Goal: Task Accomplishment & Management: Complete application form

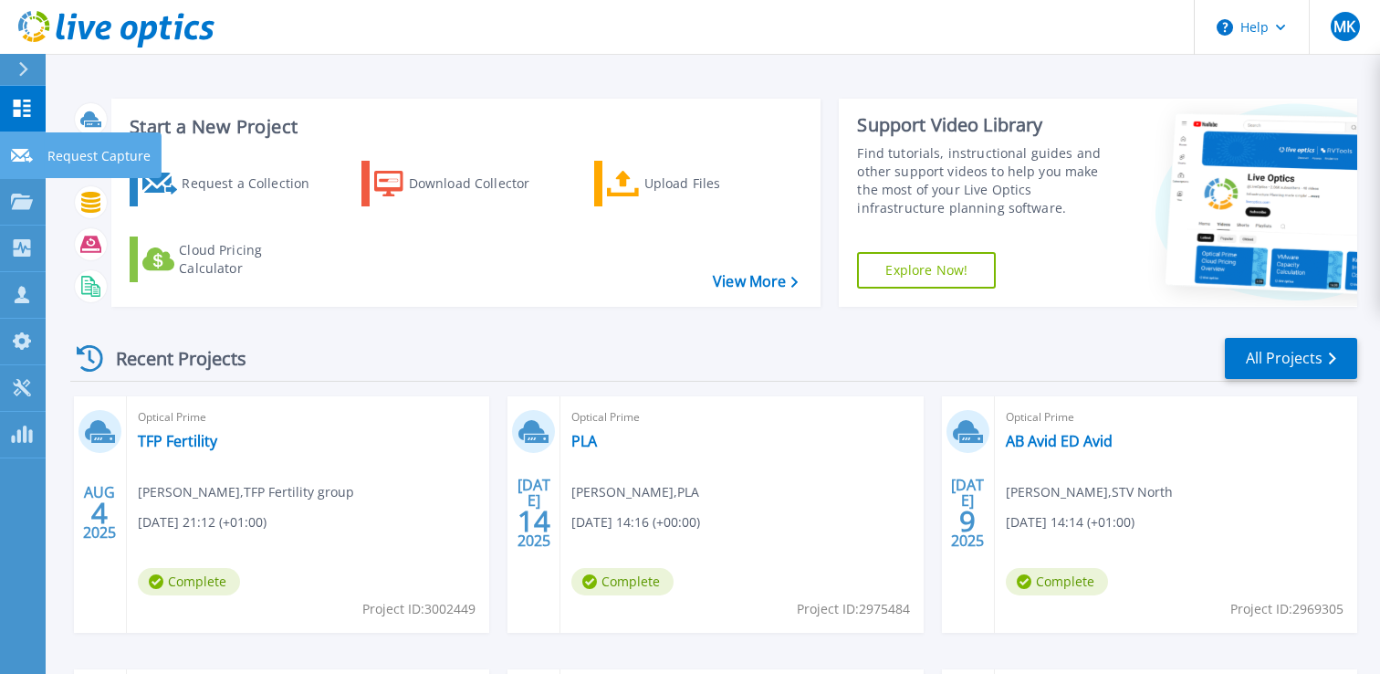
click at [4, 155] on link "Request Capture Request Capture" at bounding box center [23, 155] width 46 height 47
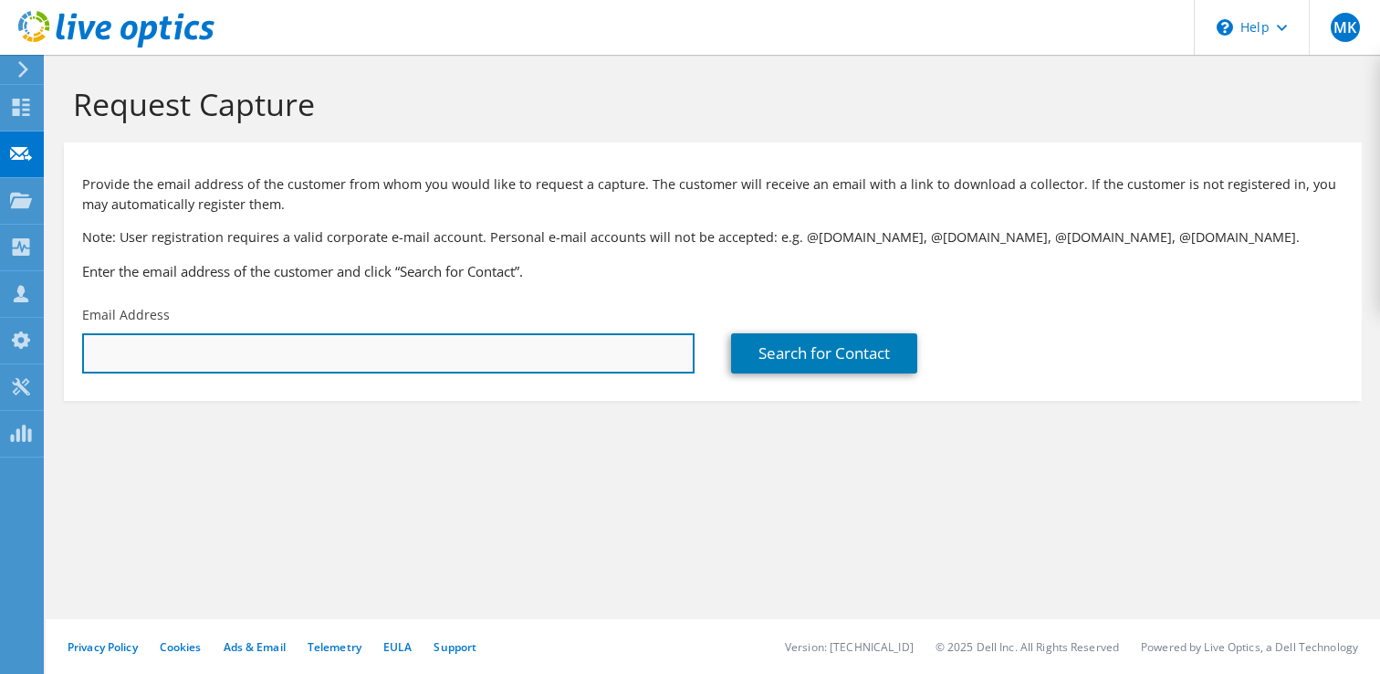
click at [364, 351] on input "text" at bounding box center [388, 353] width 612 height 40
paste input "[EMAIL_ADDRESS][DOMAIN_NAME]"
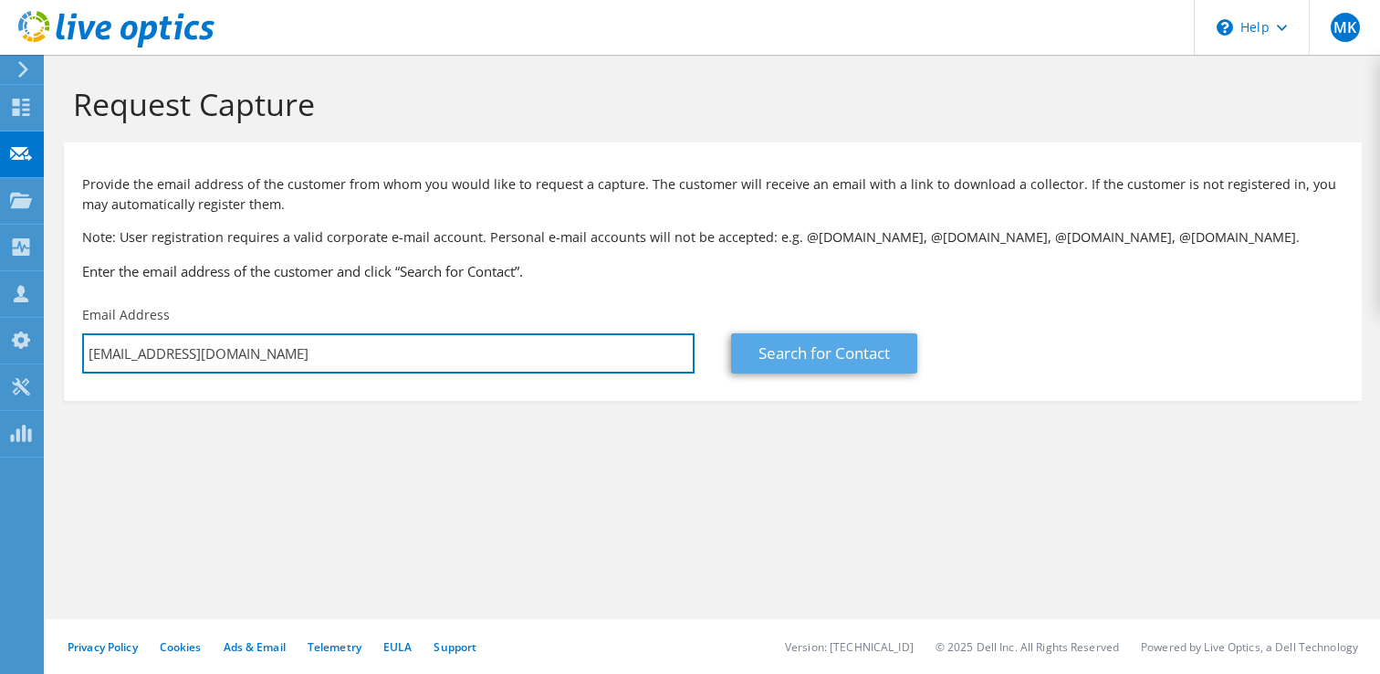
type input "[EMAIL_ADDRESS][DOMAIN_NAME]"
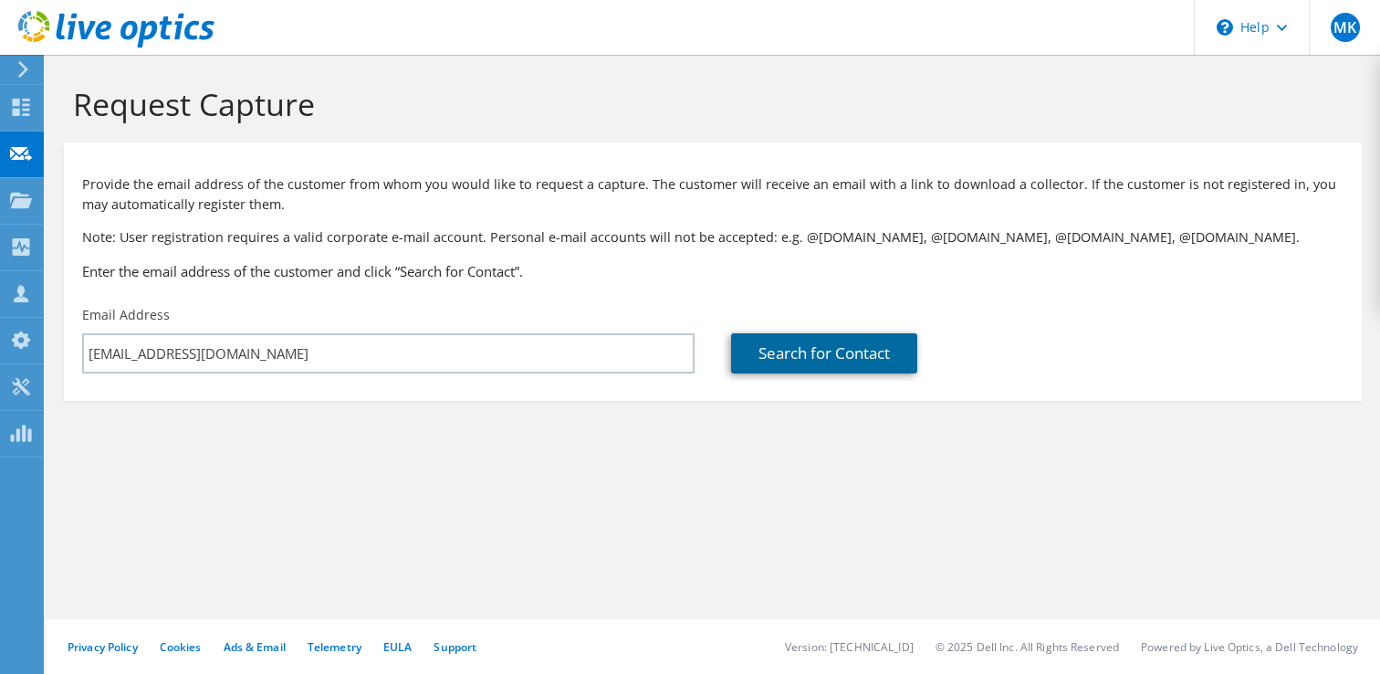
click at [779, 356] on link "Search for Contact" at bounding box center [824, 353] width 186 height 40
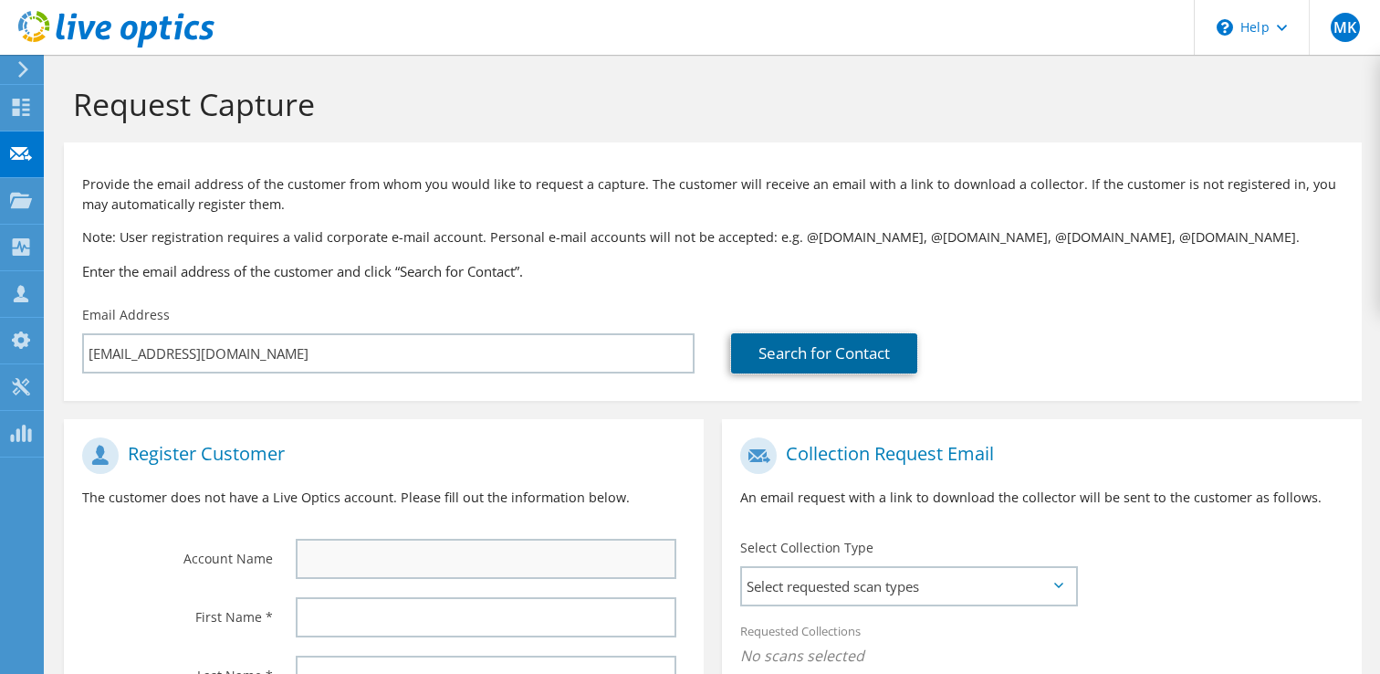
scroll to position [89, 0]
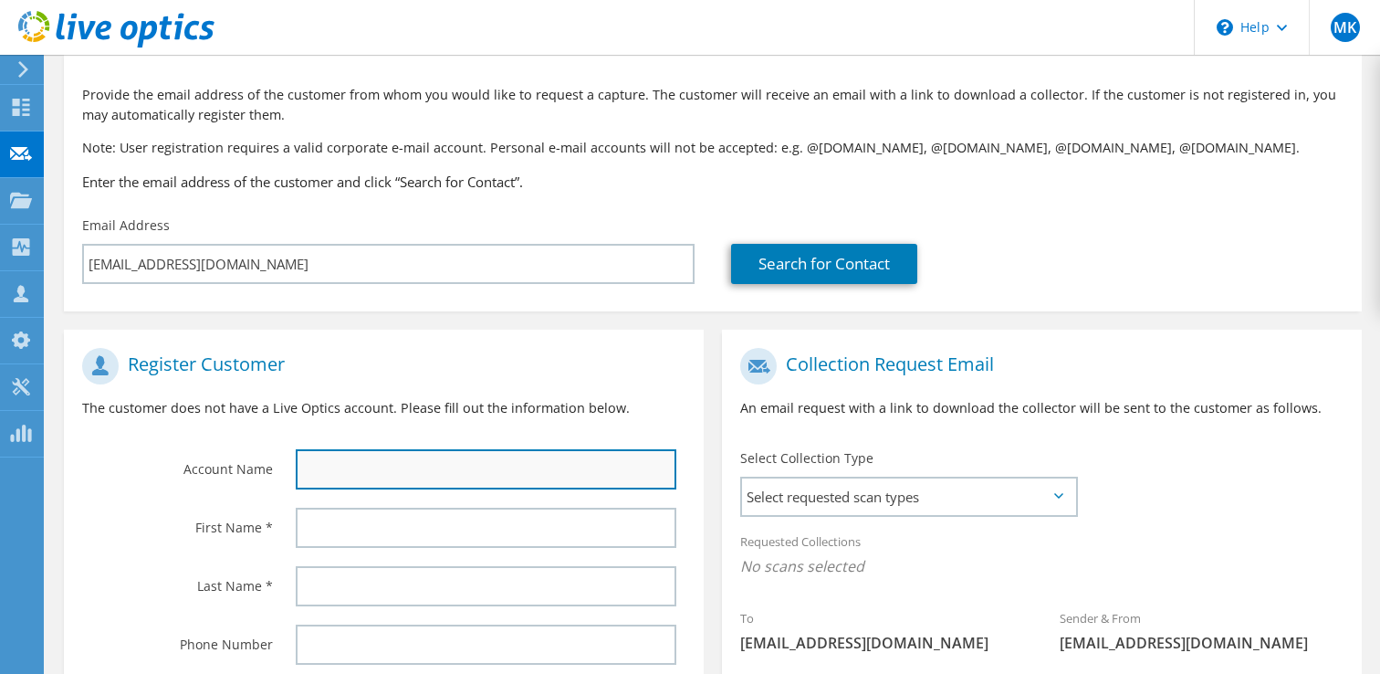
click at [382, 463] on input "text" at bounding box center [486, 469] width 381 height 40
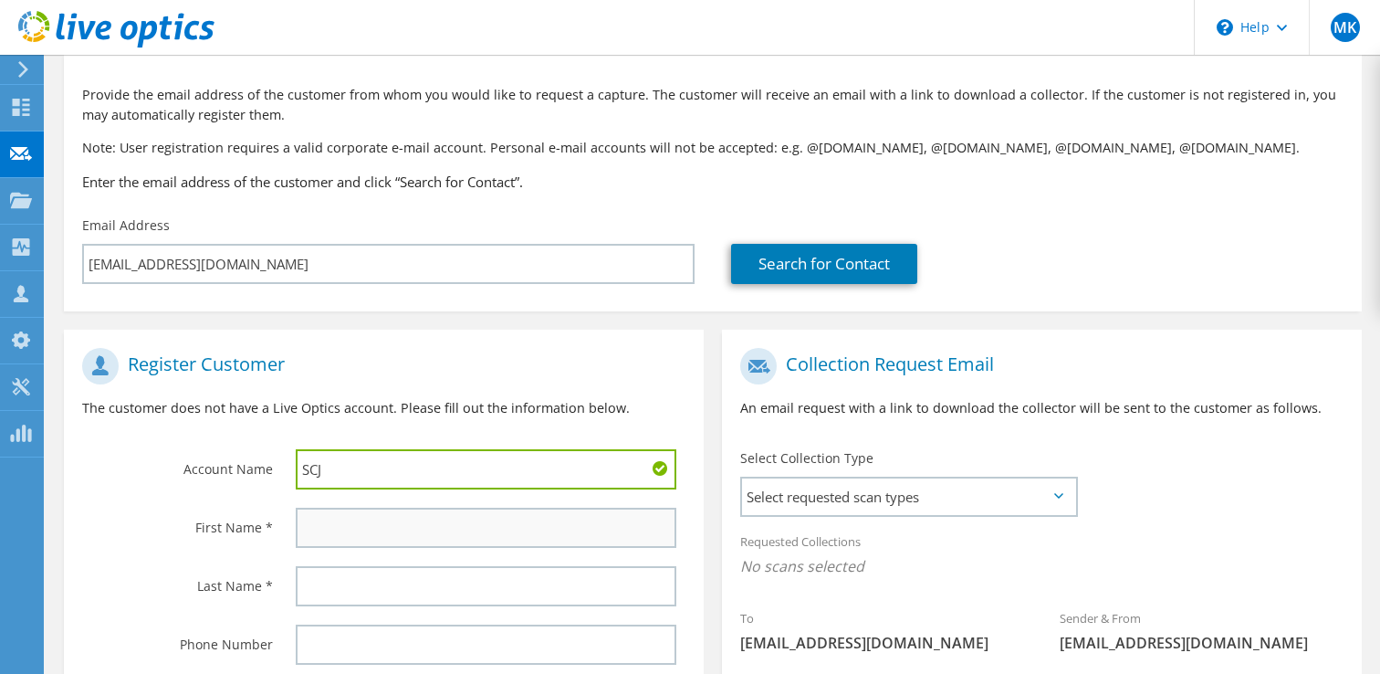
type input "SCJ"
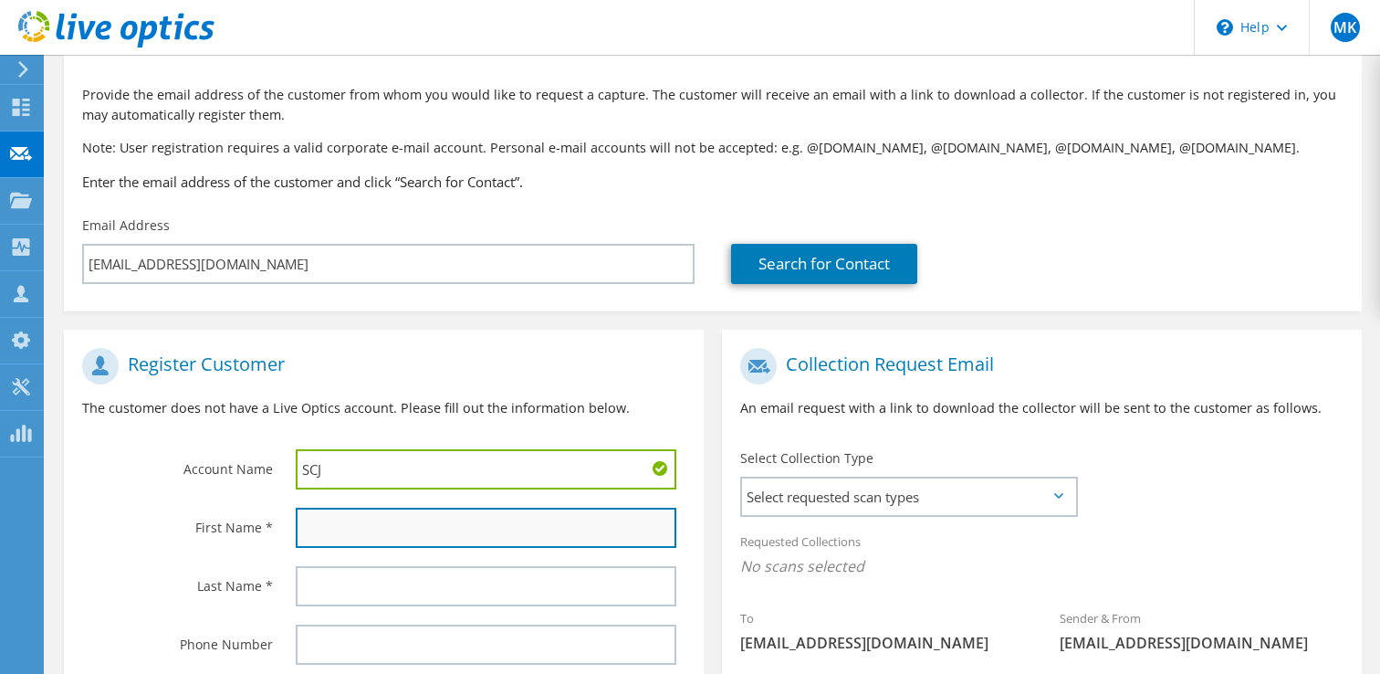
click at [349, 529] on input "text" at bounding box center [486, 528] width 381 height 40
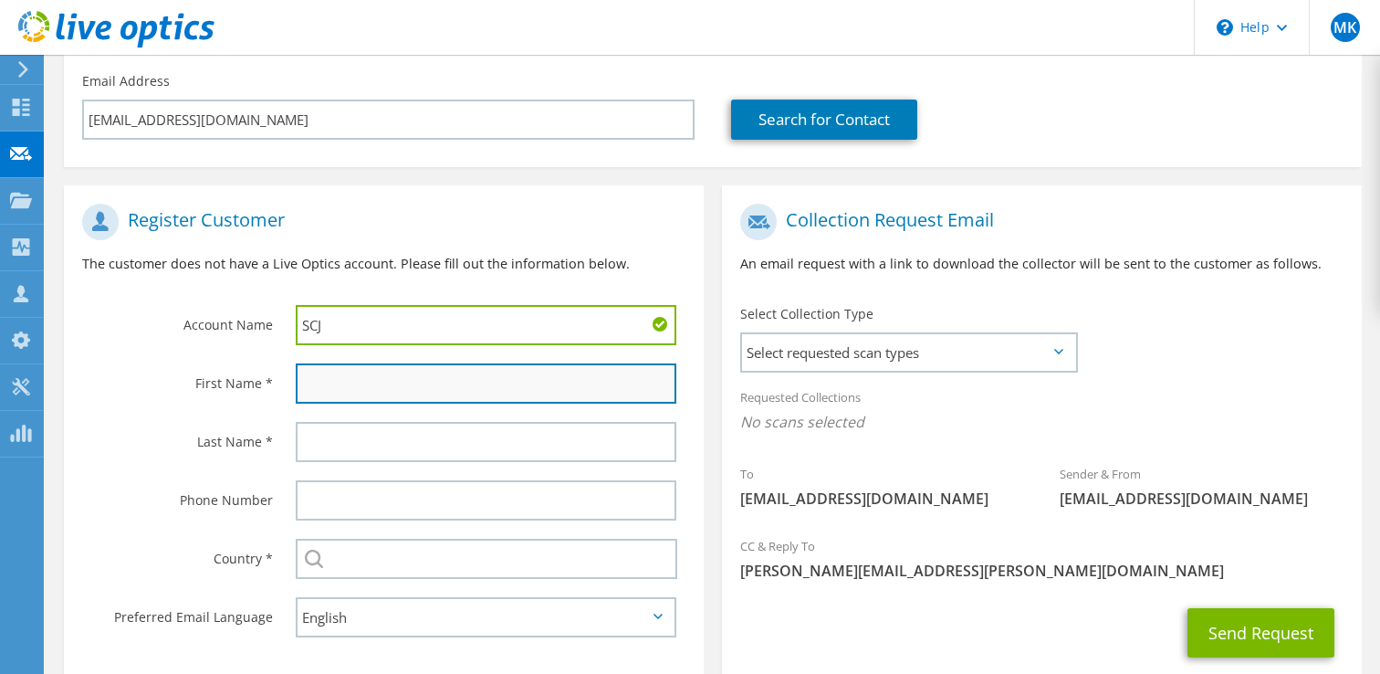
scroll to position [245, 0]
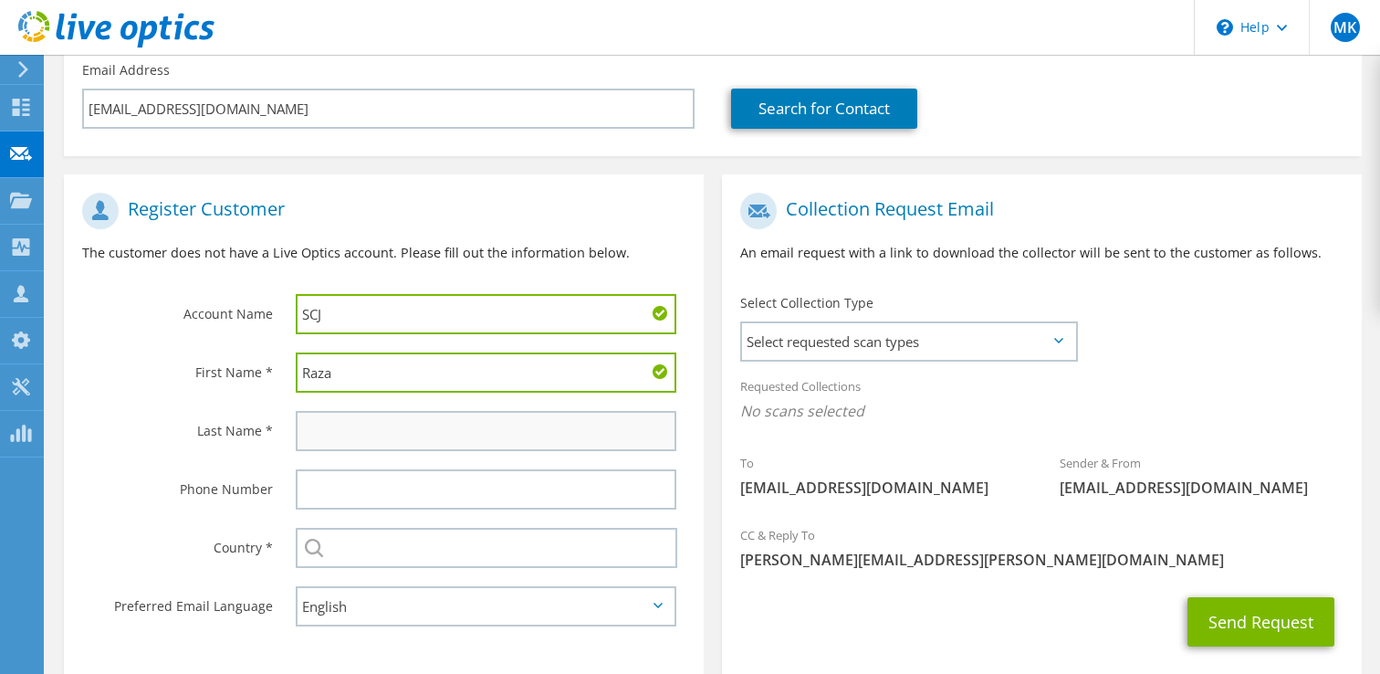
type input "Raza"
click at [340, 442] on input "text" at bounding box center [486, 431] width 381 height 40
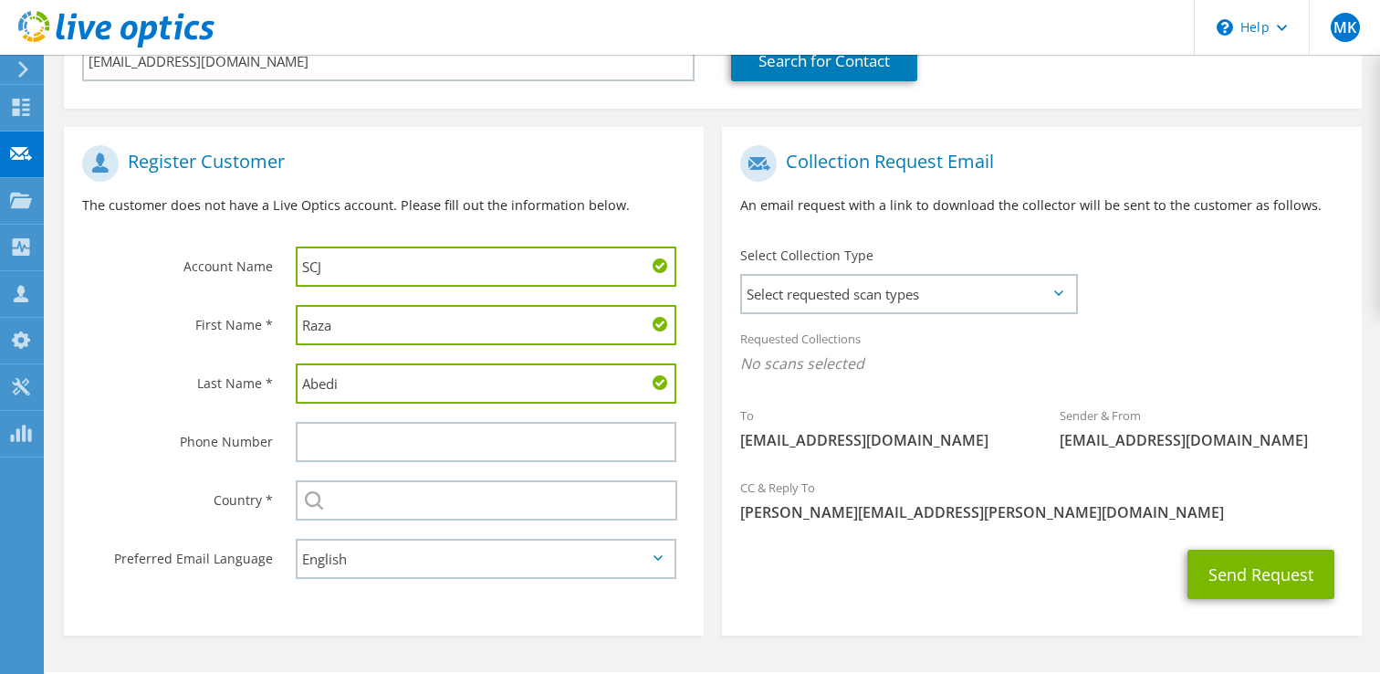
scroll to position [346, 0]
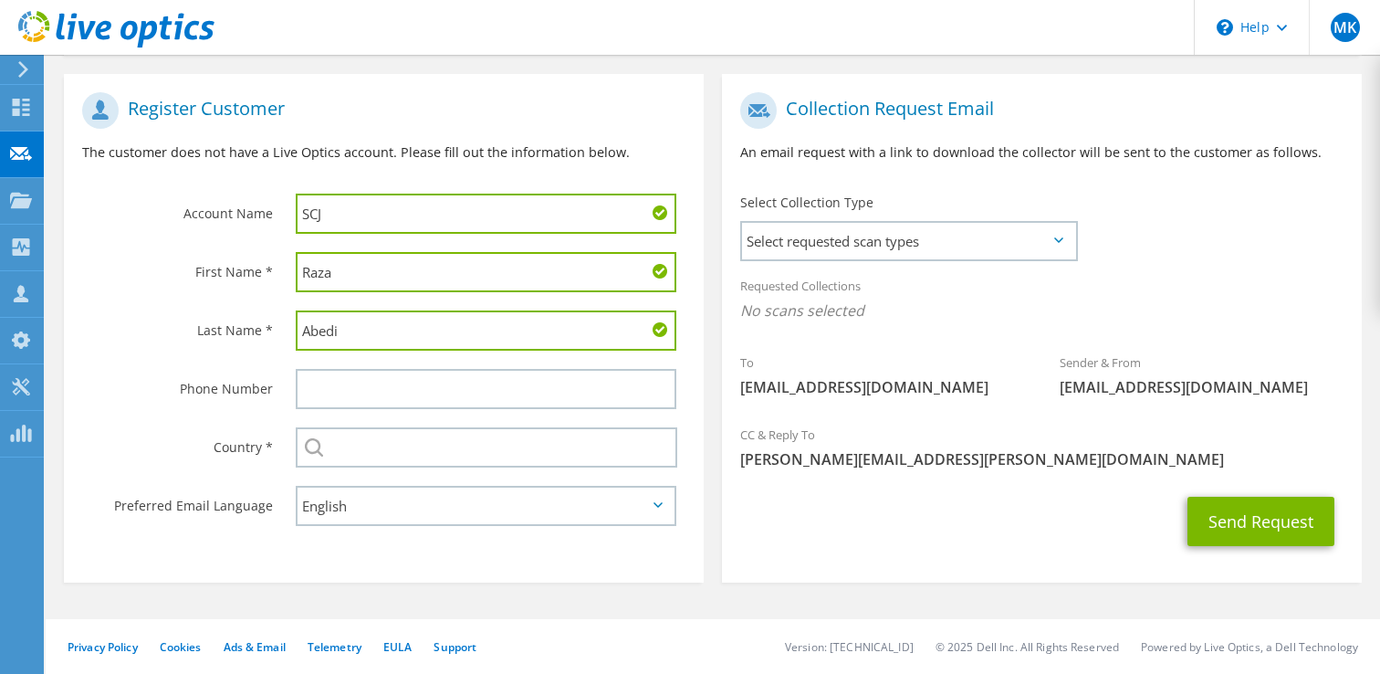
type input "Abedi"
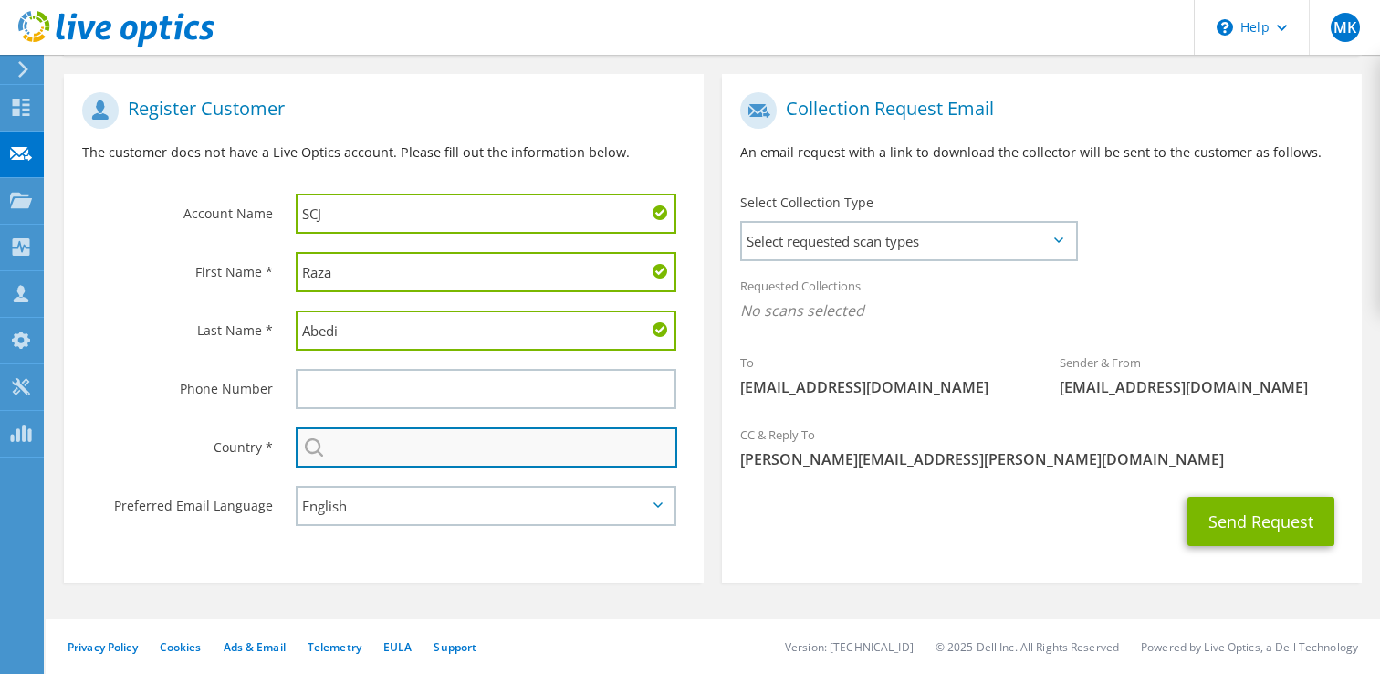
click at [410, 455] on input "text" at bounding box center [487, 447] width 382 height 40
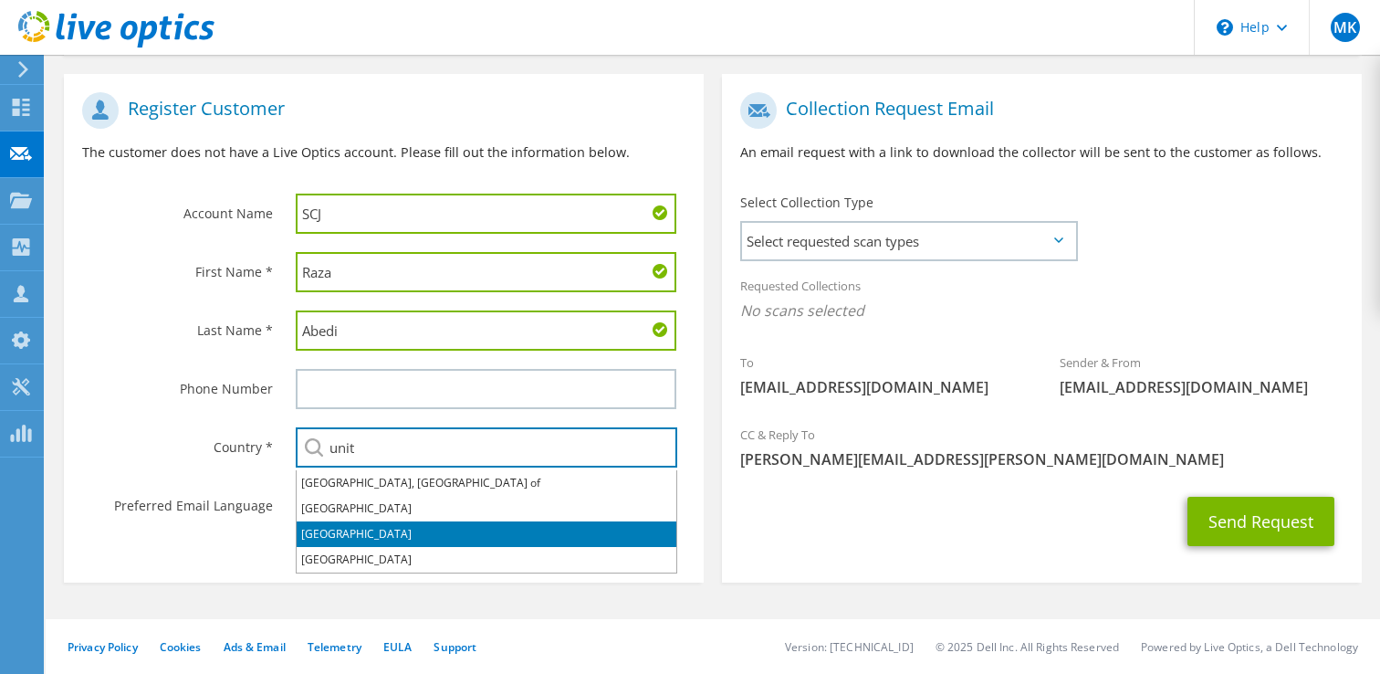
click at [355, 525] on li "[GEOGRAPHIC_DATA]" at bounding box center [487, 534] width 380 height 26
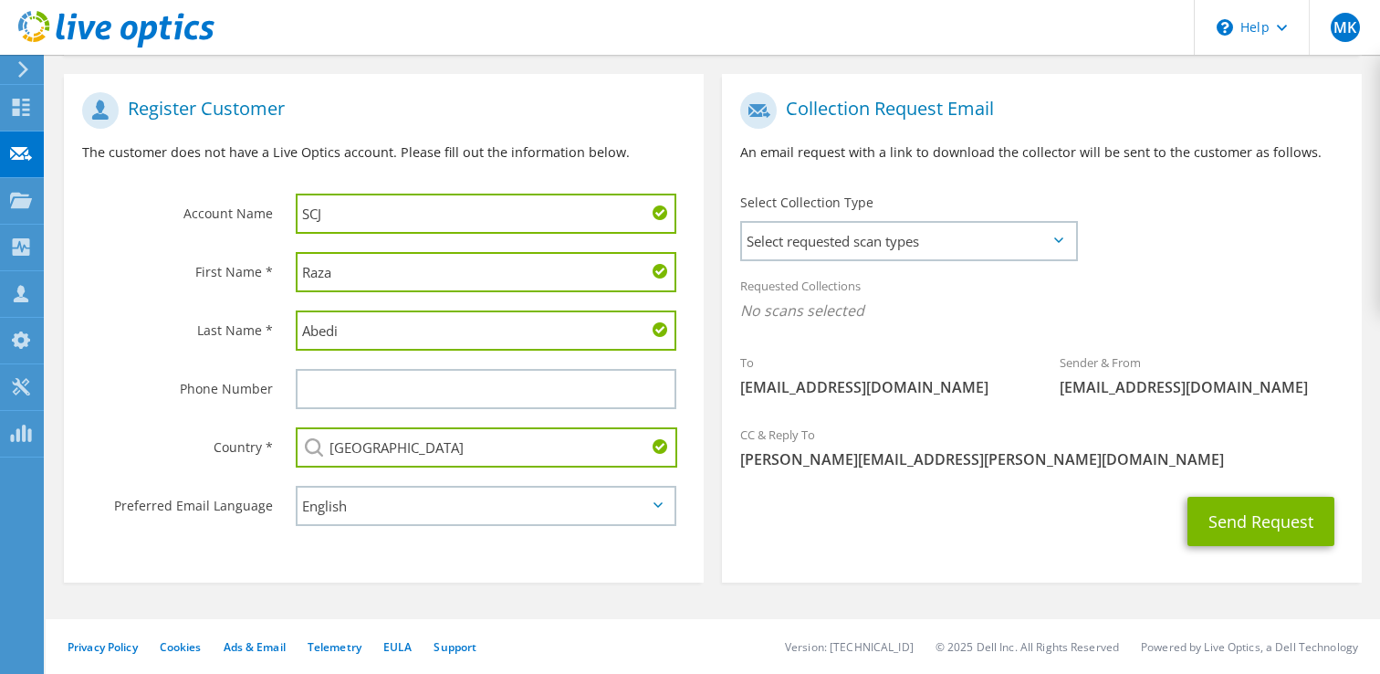
type input "[GEOGRAPHIC_DATA]"
click at [963, 244] on span "Select requested scan types" at bounding box center [908, 241] width 333 height 37
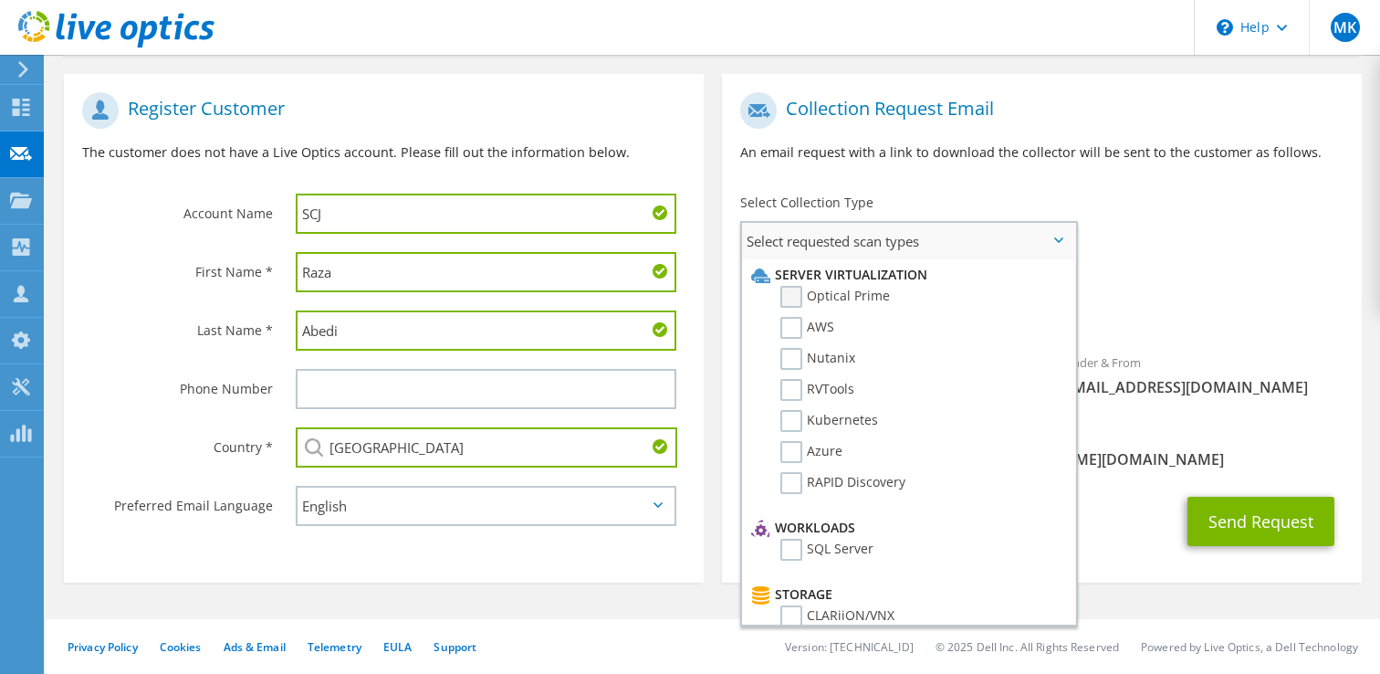
click at [845, 297] on label "Optical Prime" at bounding box center [835, 297] width 110 height 22
click at [0, 0] on input "Optical Prime" at bounding box center [0, 0] width 0 height 0
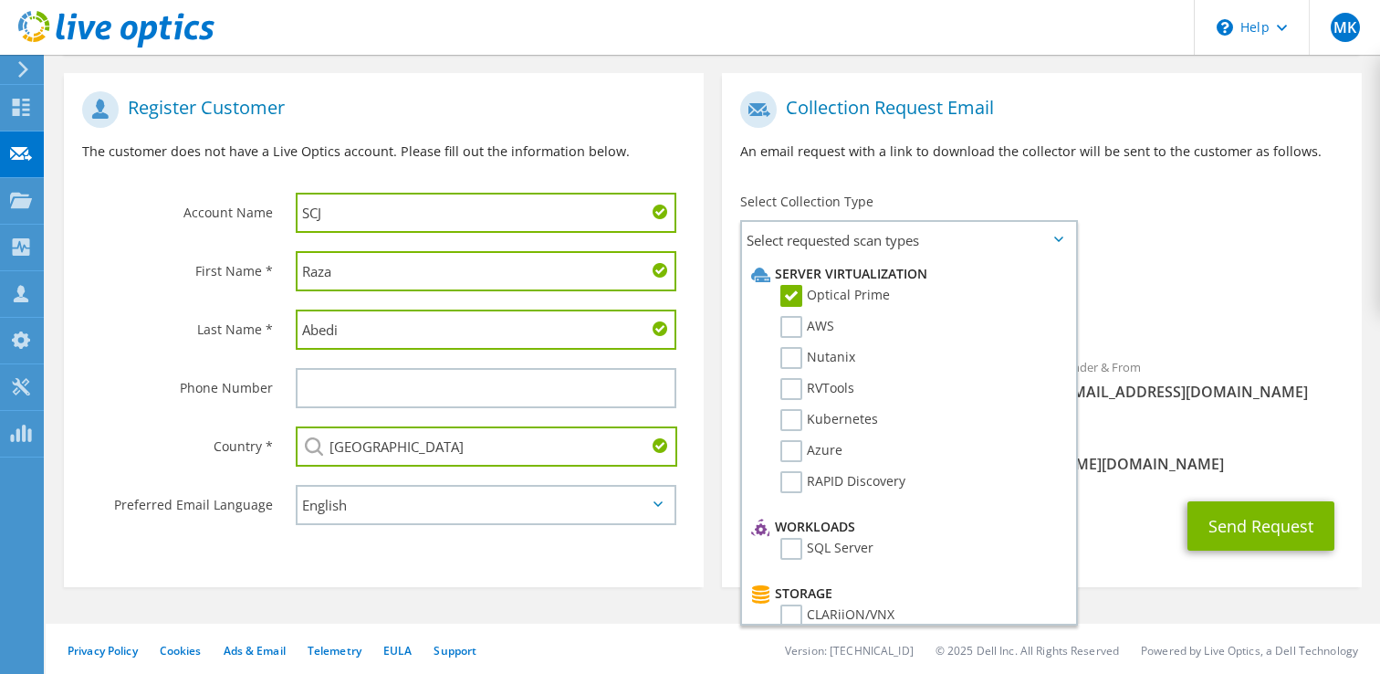
click at [1242, 418] on div "Sender & From [EMAIL_ADDRESS][DOMAIN_NAME]" at bounding box center [1200, 384] width 319 height 72
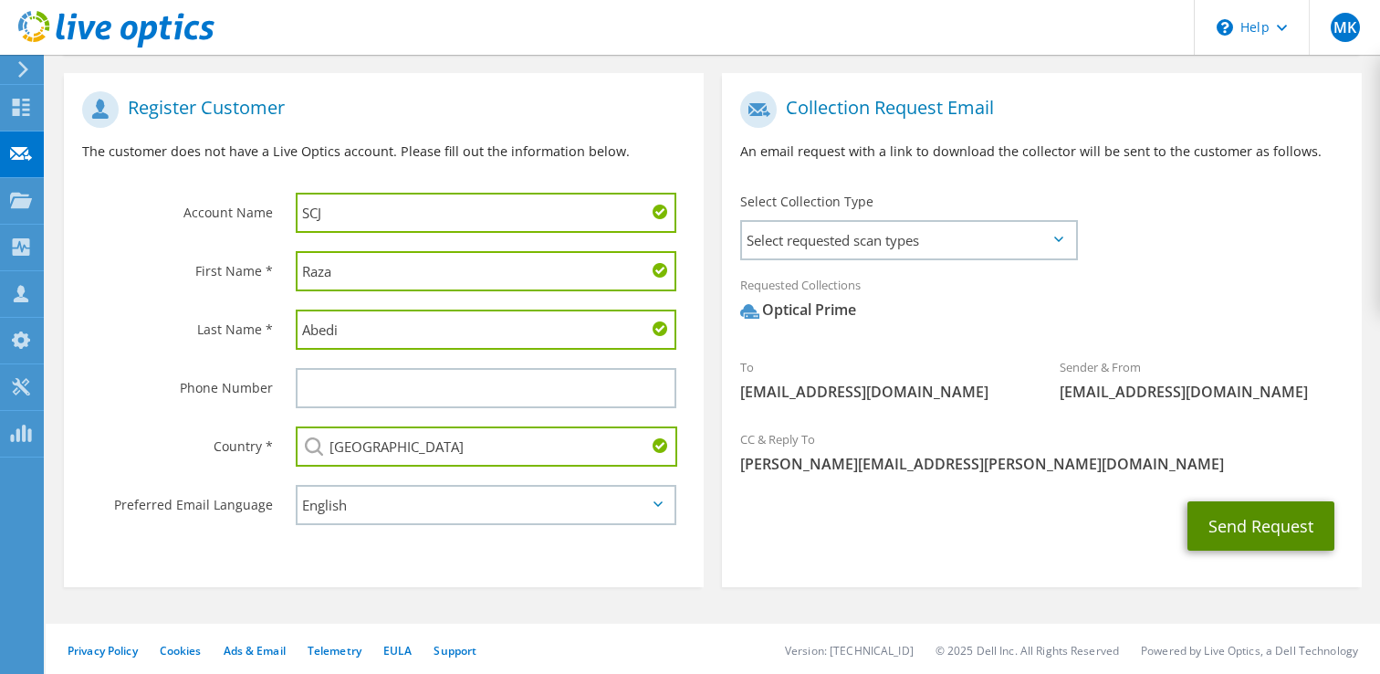
click at [1240, 521] on button "Send Request" at bounding box center [1261, 525] width 147 height 49
